Goal: Find contact information: Find contact information

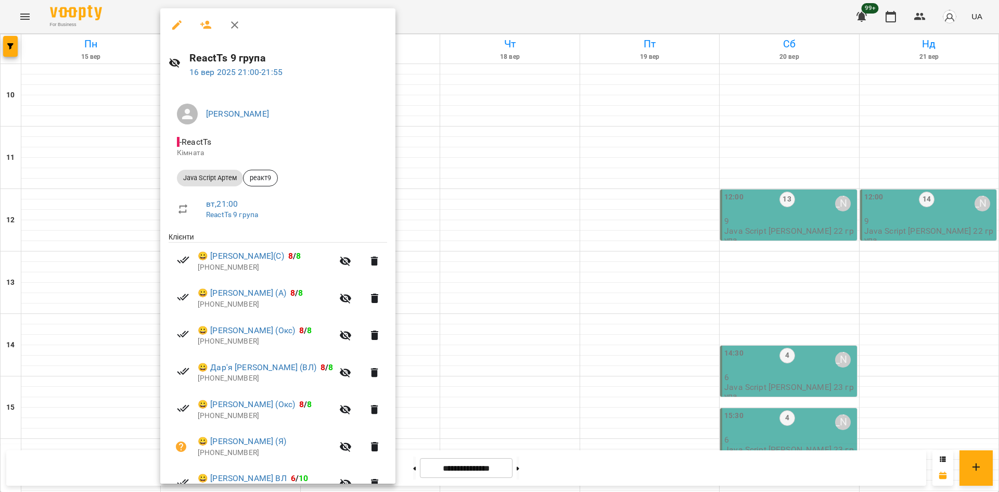
scroll to position [416, 0]
click at [73, 164] on div at bounding box center [499, 246] width 999 height 492
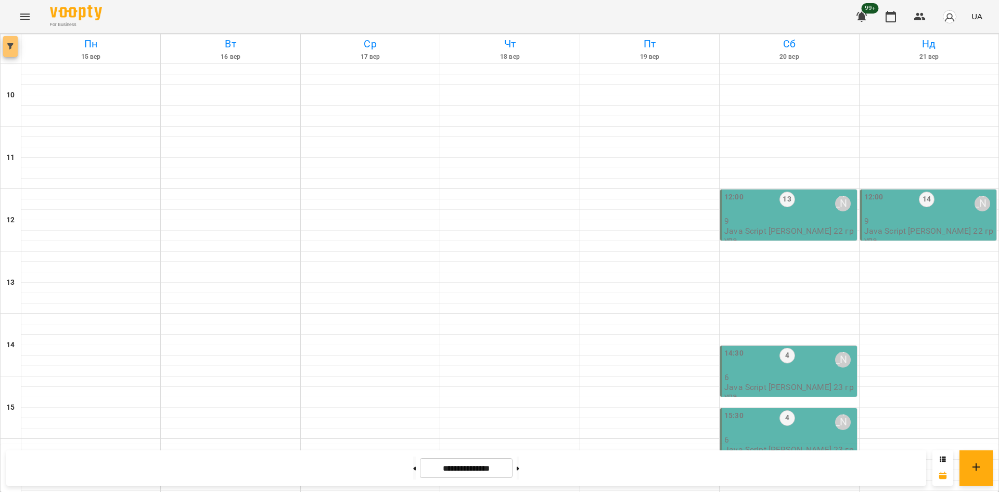
click at [14, 38] on button "button" at bounding box center [10, 46] width 15 height 21
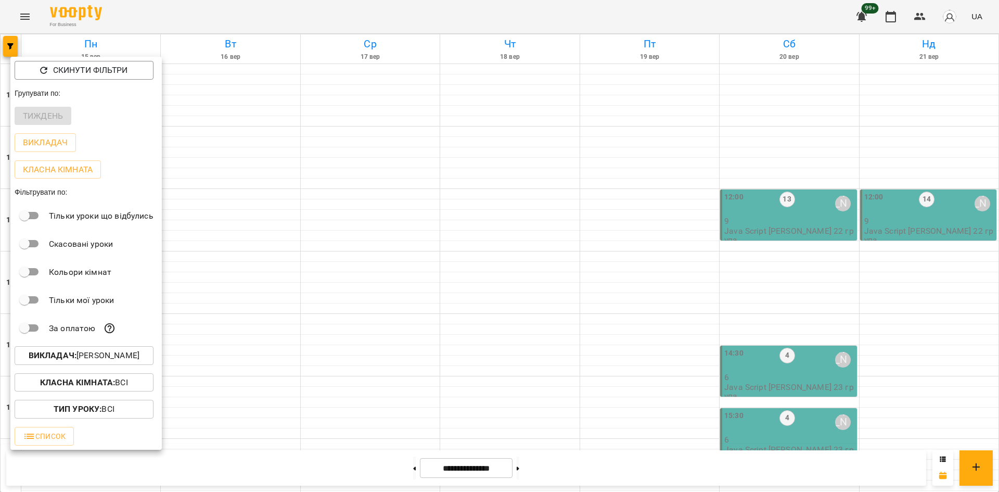
click at [97, 360] on p "Викладач : [PERSON_NAME]" at bounding box center [84, 355] width 111 height 12
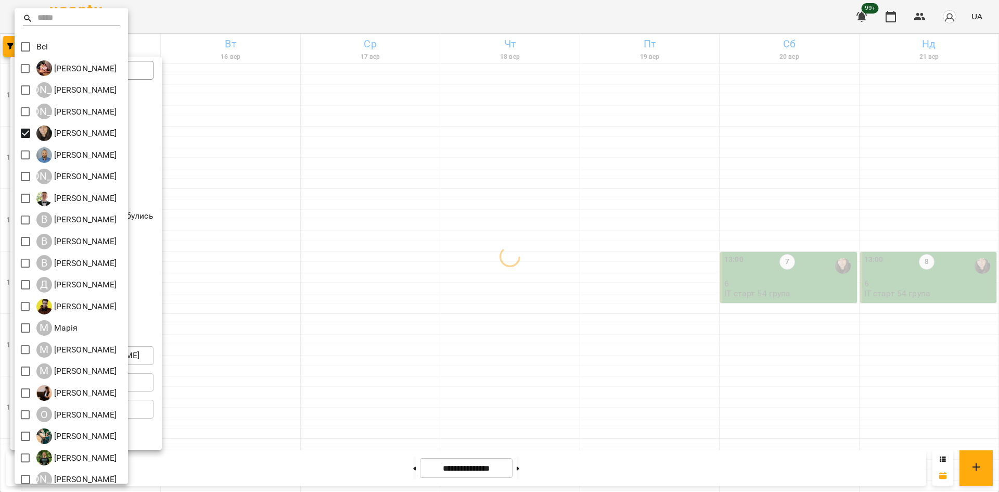
click at [465, 357] on div at bounding box center [499, 246] width 999 height 492
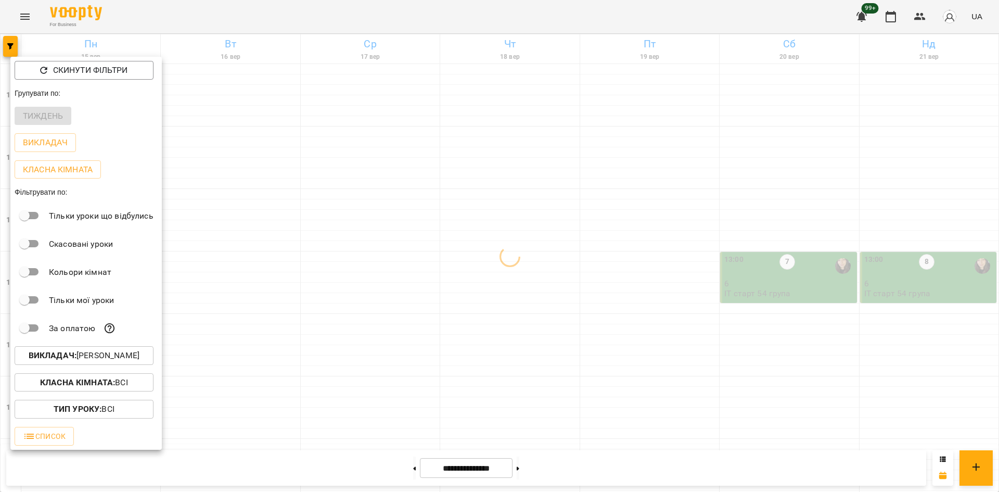
click at [402, 293] on div at bounding box center [499, 246] width 999 height 492
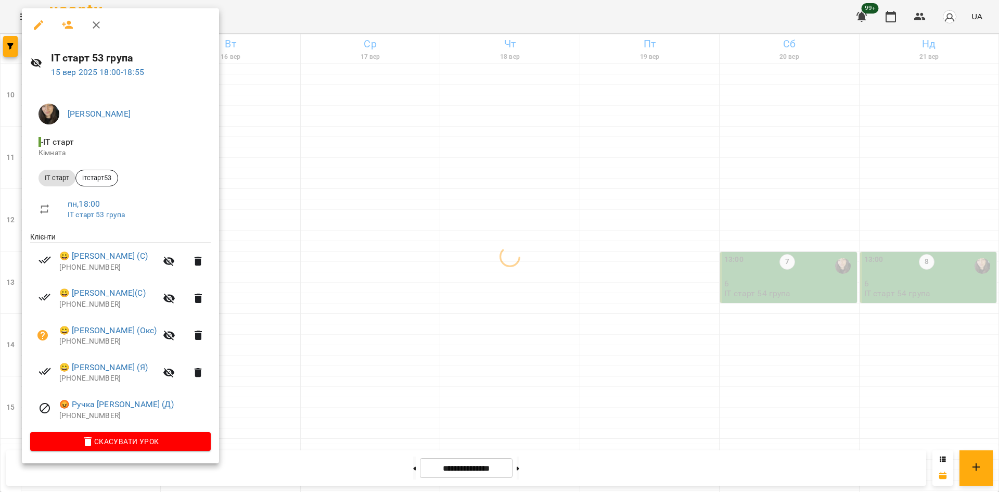
drag, startPoint x: 418, startPoint y: 316, endPoint x: 359, endPoint y: 302, distance: 61.1
click at [417, 316] on div at bounding box center [499, 246] width 999 height 492
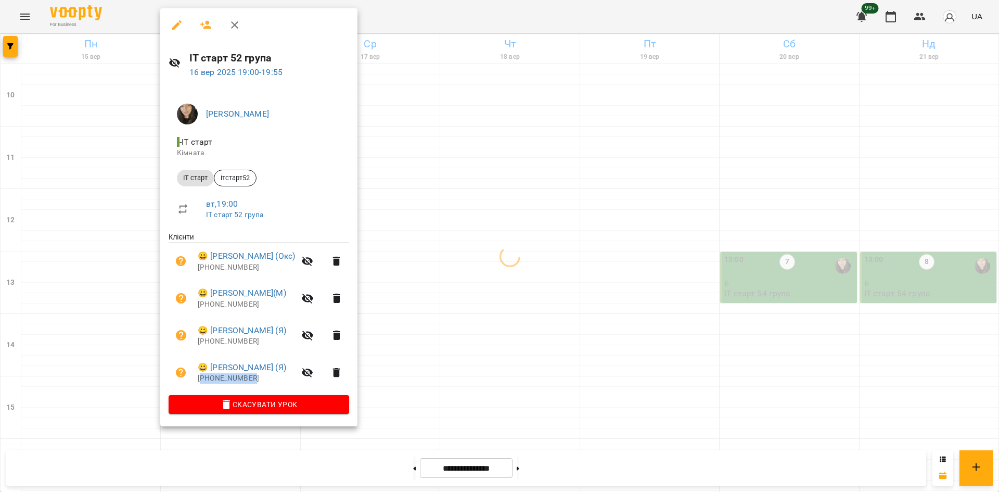
drag, startPoint x: 262, startPoint y: 379, endPoint x: 201, endPoint y: 381, distance: 60.9
click at [201, 381] on p "[PHONE_NUMBER]" at bounding box center [246, 378] width 97 height 10
copy p "447442081777"
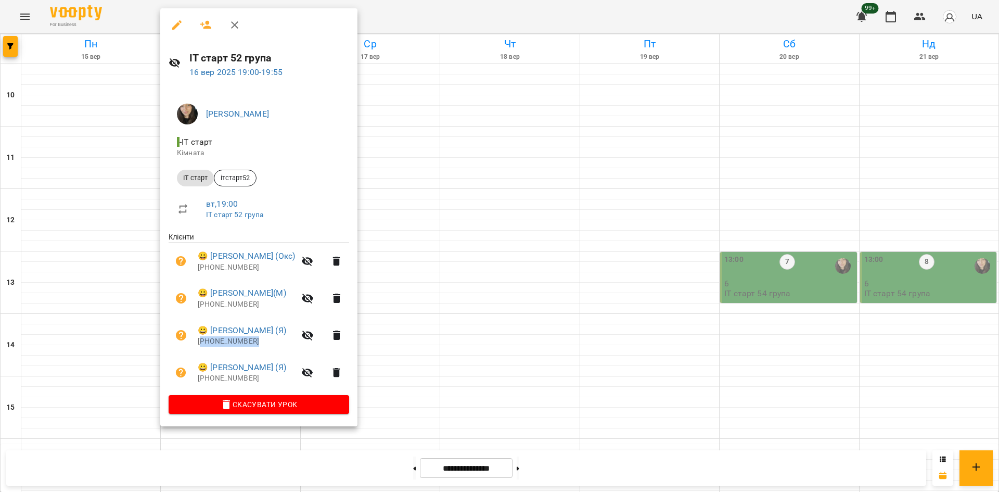
drag, startPoint x: 268, startPoint y: 345, endPoint x: 203, endPoint y: 345, distance: 65.5
click at [203, 345] on p "[PHONE_NUMBER]" at bounding box center [246, 341] width 97 height 10
copy p "4915121940856"
drag, startPoint x: 118, startPoint y: 306, endPoint x: 182, endPoint y: 281, distance: 69.4
click at [118, 306] on div at bounding box center [499, 246] width 999 height 492
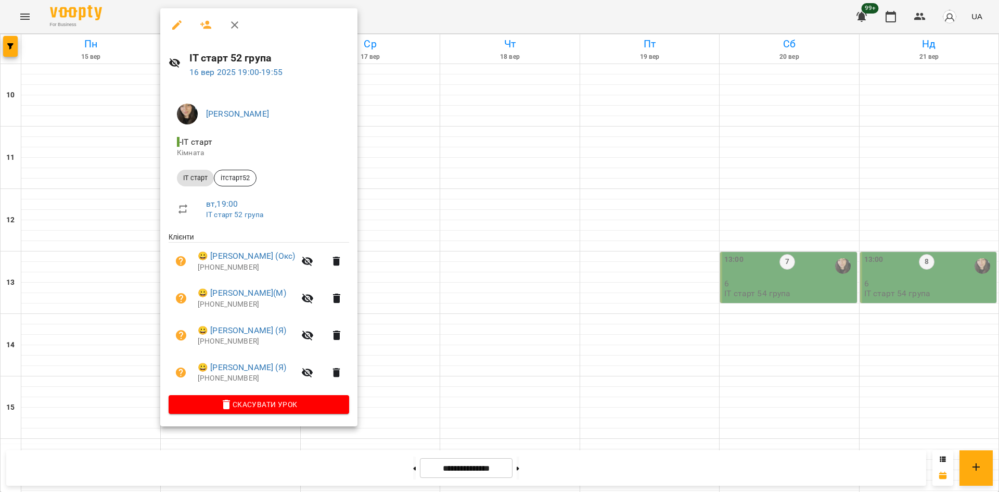
drag, startPoint x: 115, startPoint y: 298, endPoint x: 140, endPoint y: 294, distance: 25.7
click at [115, 298] on div at bounding box center [499, 246] width 999 height 492
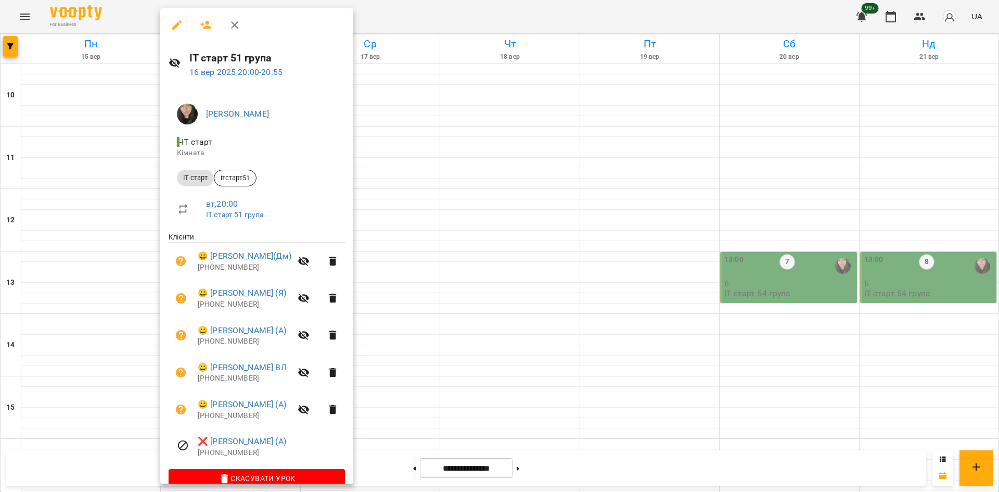
scroll to position [18, 0]
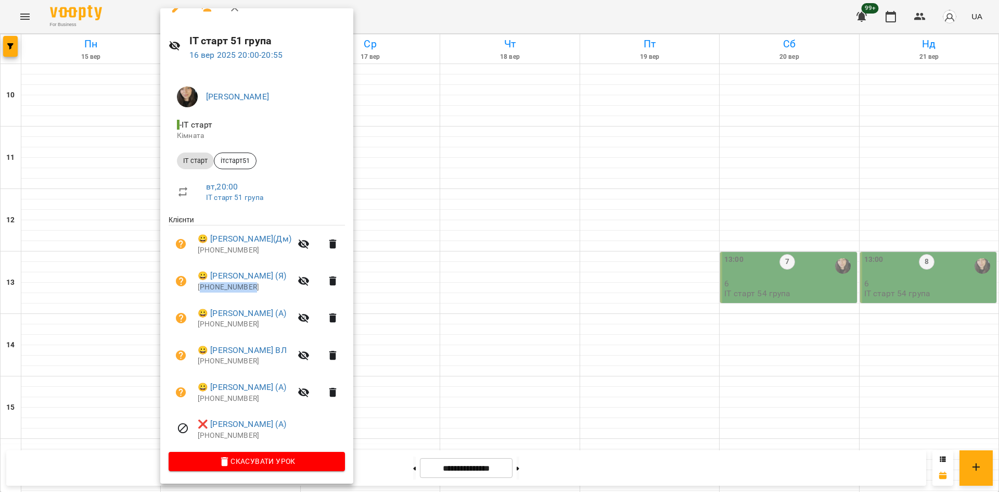
drag, startPoint x: 256, startPoint y: 289, endPoint x: 202, endPoint y: 295, distance: 54.9
click at [202, 295] on li "😀 [PERSON_NAME] (Я) [PHONE_NUMBER]" at bounding box center [257, 280] width 176 height 37
copy p "380673163187"
